Goal: Check status

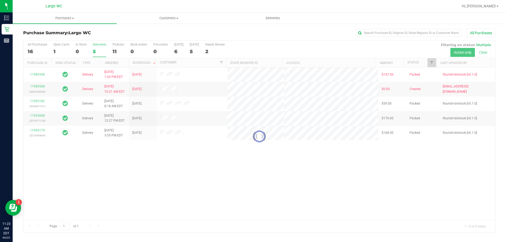
click at [42, 55] on div at bounding box center [259, 137] width 472 height 192
click at [38, 55] on div at bounding box center [259, 137] width 472 height 192
click at [37, 54] on div at bounding box center [259, 137] width 472 height 192
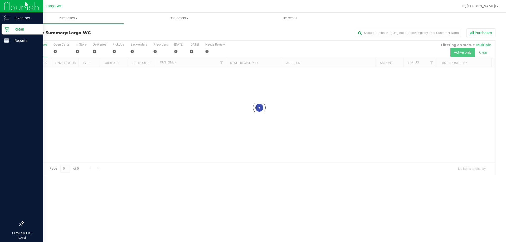
click at [9, 32] on div "Retail" at bounding box center [23, 29] width 42 height 11
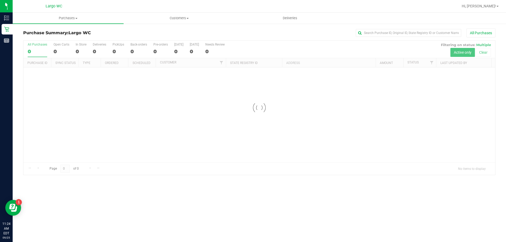
click at [382, 37] on div "Purchase Summary: Largo WC All Purchases" at bounding box center [259, 34] width 472 height 12
click at [382, 32] on input "text" at bounding box center [408, 33] width 105 height 8
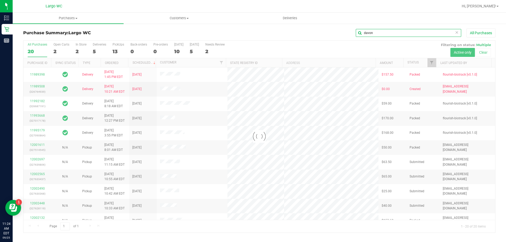
type input "davon"
click at [39, 203] on div at bounding box center [259, 137] width 472 height 192
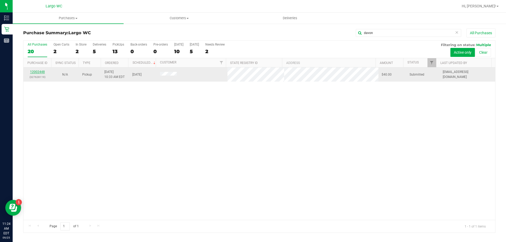
click at [41, 70] on link "12002448" at bounding box center [37, 72] width 15 height 4
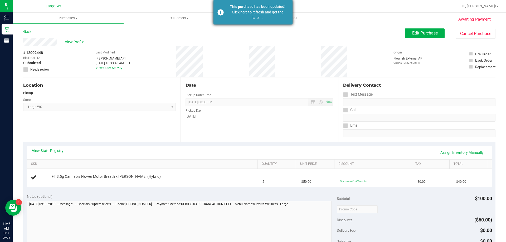
click at [241, 11] on div "Click here to refresh and get the latest." at bounding box center [258, 14] width 62 height 11
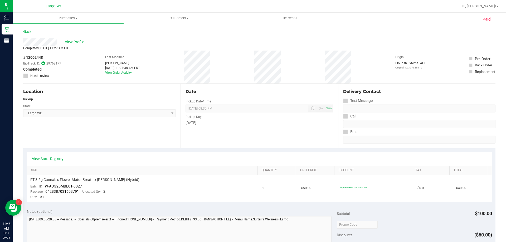
click at [114, 137] on div "Location Pickup Store Largo WC Select Store Bonita Springs WC Boynton Beach WC …" at bounding box center [101, 116] width 157 height 65
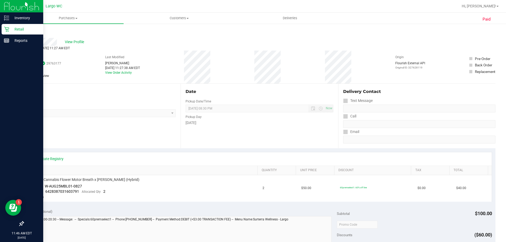
click at [8, 27] on icon at bounding box center [6, 29] width 5 height 5
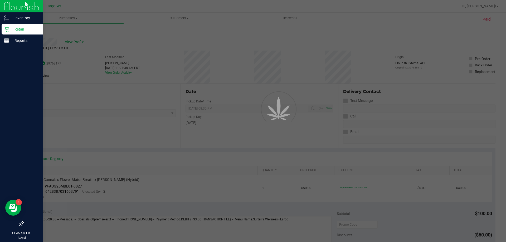
click at [8, 27] on icon at bounding box center [6, 29] width 5 height 5
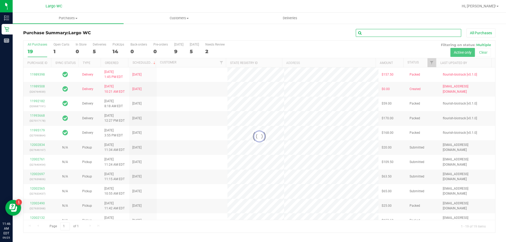
click at [398, 34] on input "text" at bounding box center [408, 33] width 105 height 8
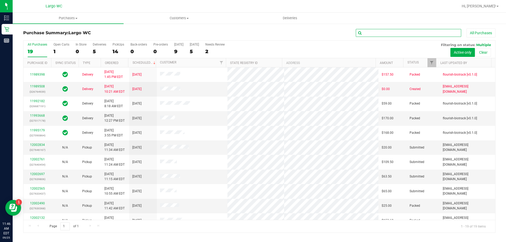
click at [398, 34] on input "text" at bounding box center [408, 33] width 105 height 8
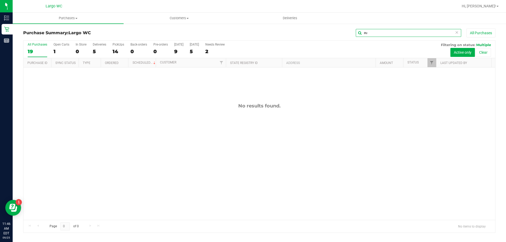
type input "eu"
